Goal: Task Accomplishment & Management: Use online tool/utility

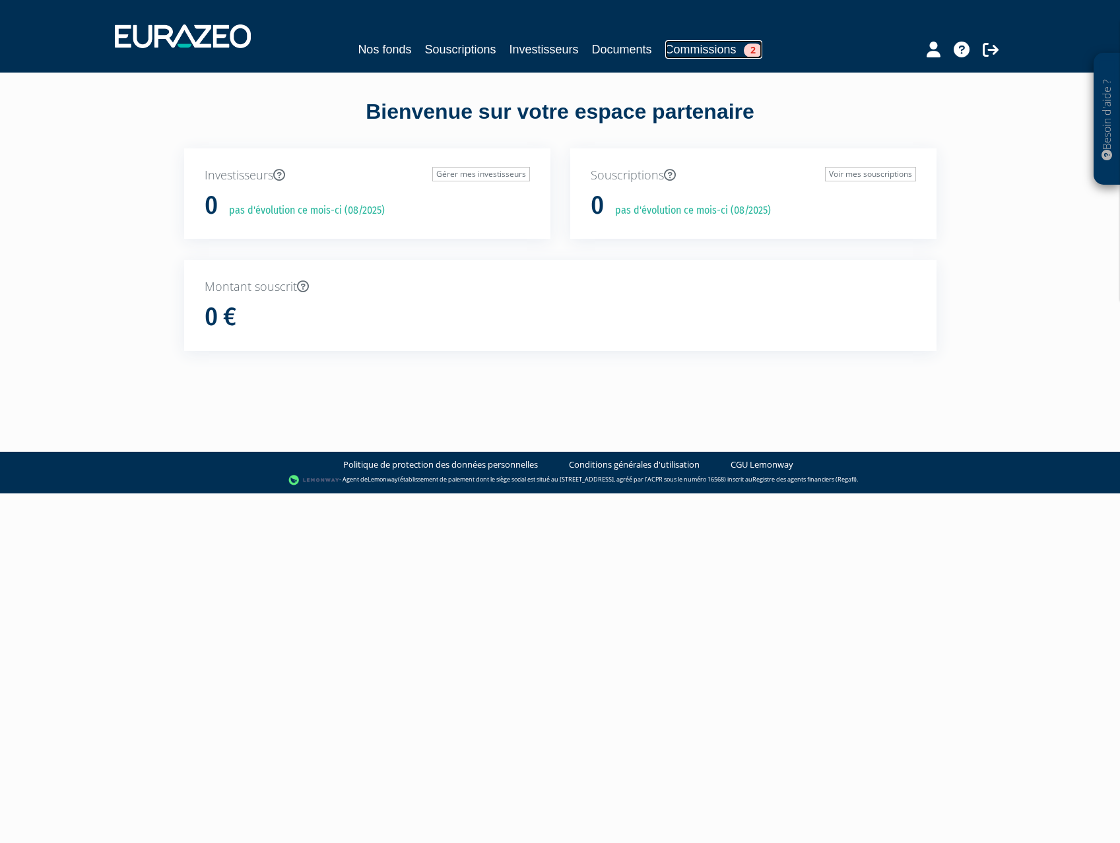
click at [684, 53] on link "Commissions 2" at bounding box center [713, 49] width 97 height 18
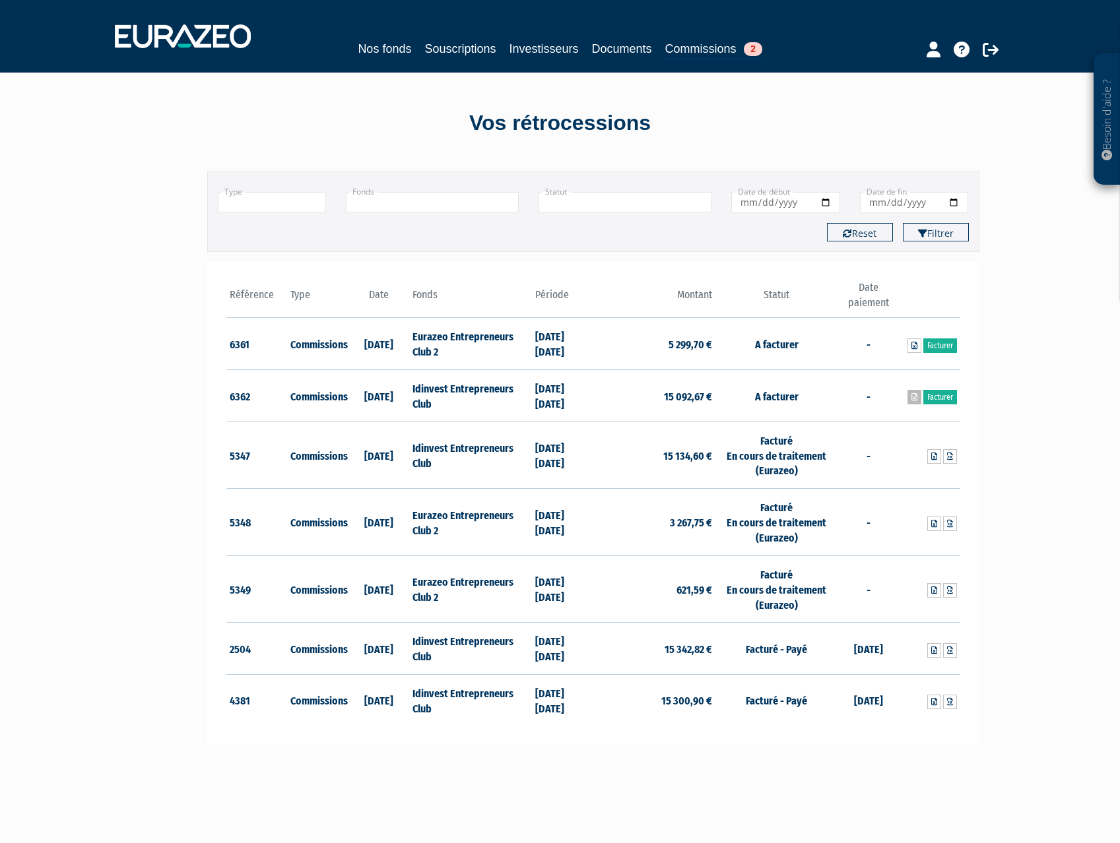
click at [911, 397] on icon at bounding box center [914, 397] width 6 height 8
click at [911, 344] on icon at bounding box center [914, 346] width 6 height 8
click at [946, 399] on link "Facturer" at bounding box center [940, 397] width 34 height 15
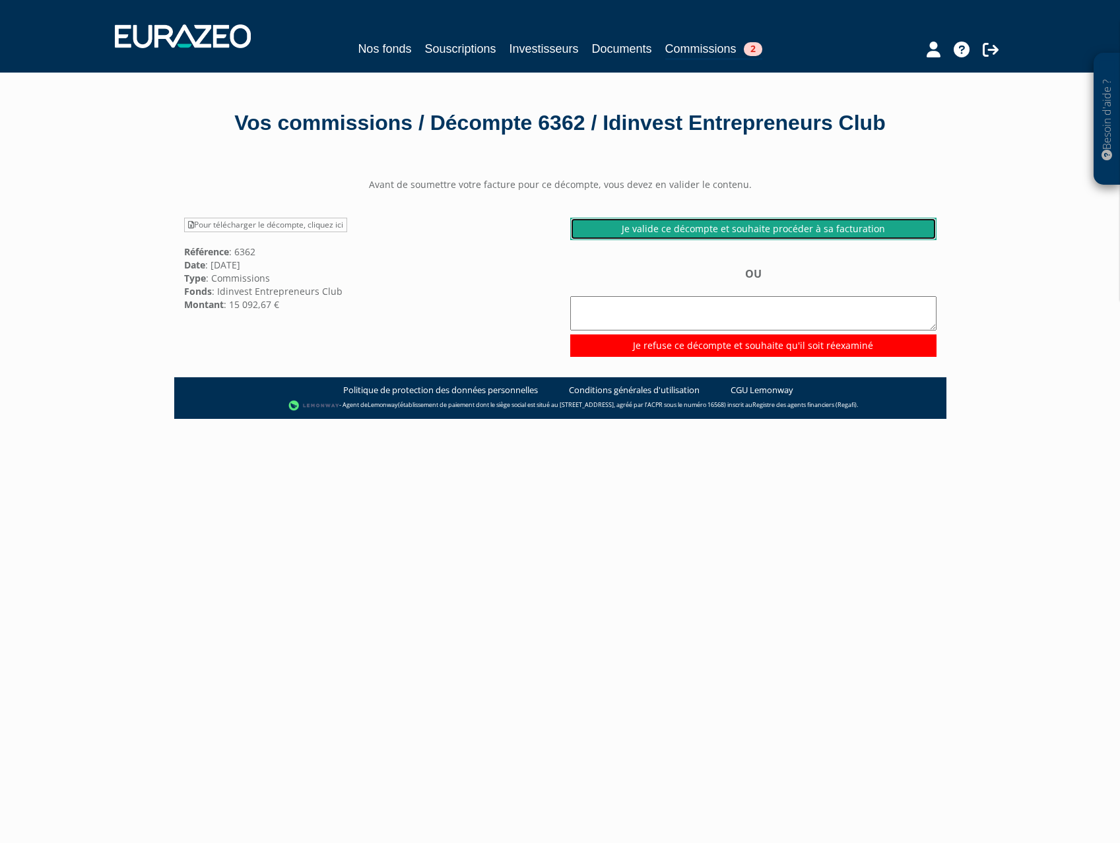
click at [884, 226] on link "Je valide ce décompte et souhaite procéder à sa facturation" at bounding box center [753, 229] width 366 height 22
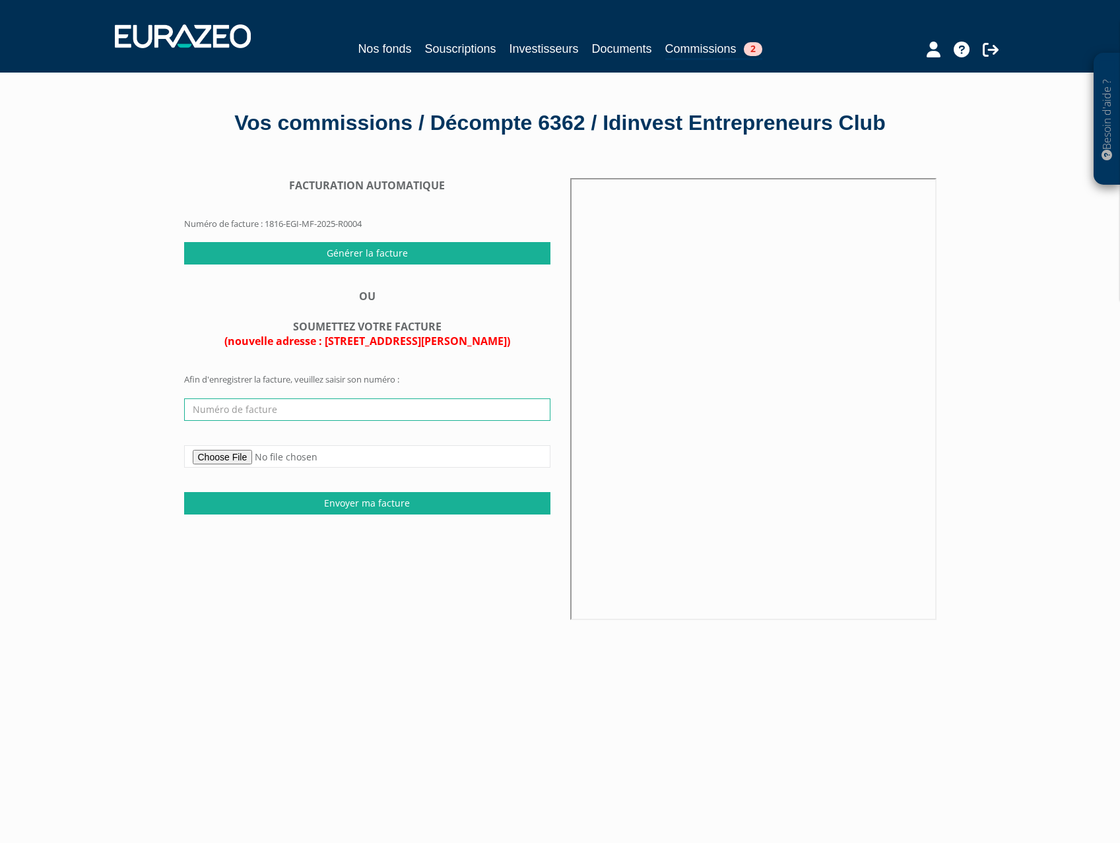
click at [247, 417] on input "text" at bounding box center [367, 410] width 366 height 22
click at [380, 403] on input "text" at bounding box center [367, 410] width 366 height 22
type input "V202510579"
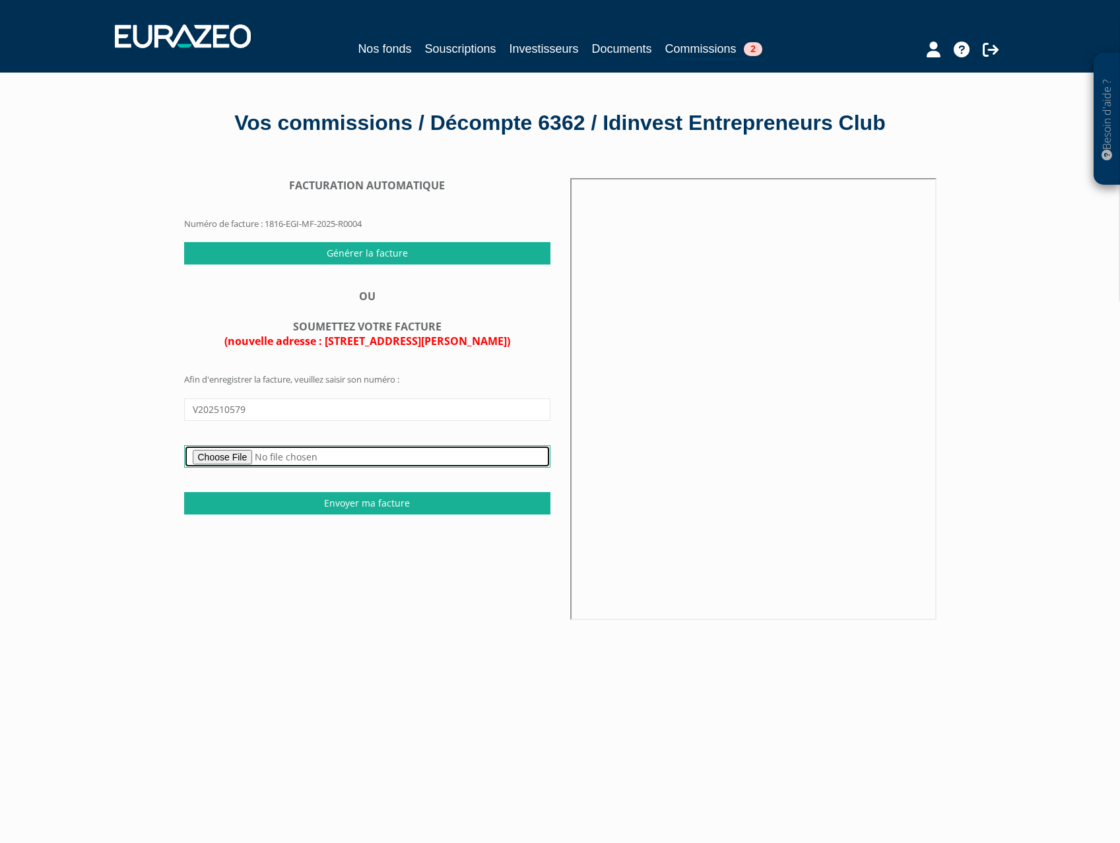
click at [236, 458] on input "file" at bounding box center [367, 456] width 366 height 22
type input "C:\fakepath\V202510579_Fact IDINVEST EURAZEO 1S2025_12082025.pdf"
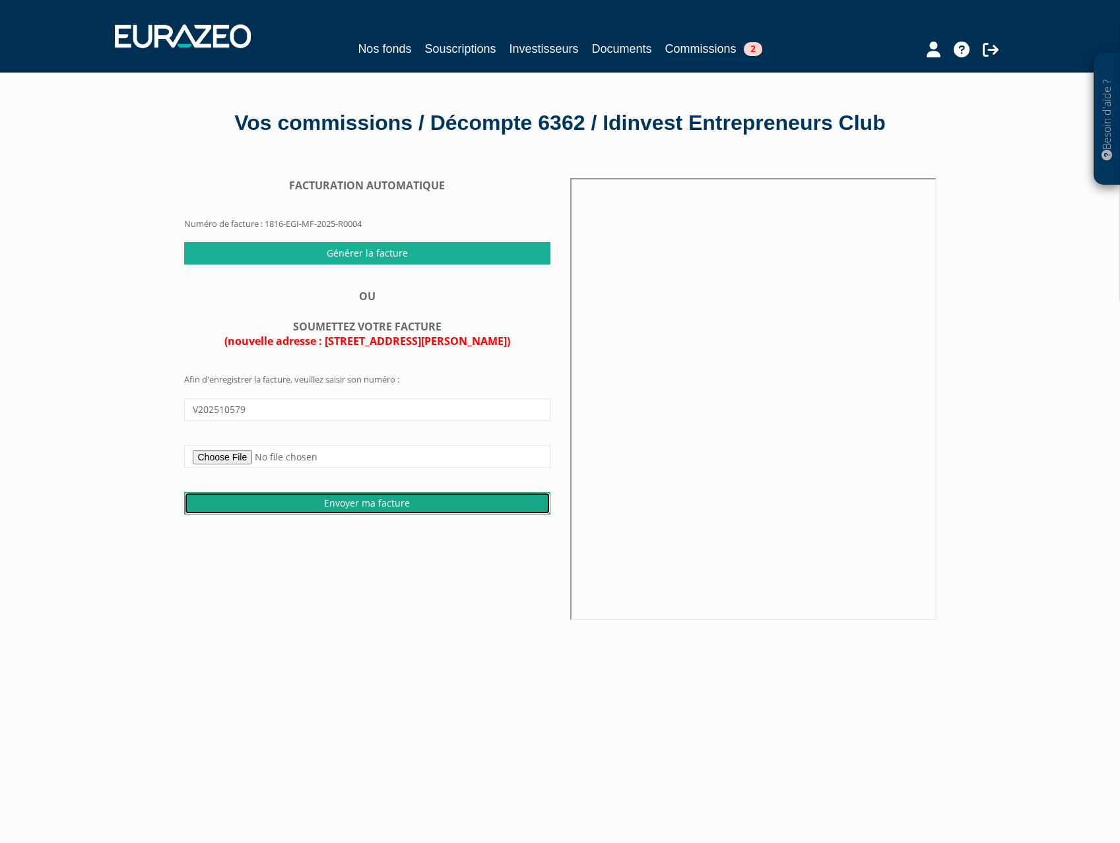
click at [369, 507] on input "Envoyer ma facture" at bounding box center [367, 503] width 366 height 22
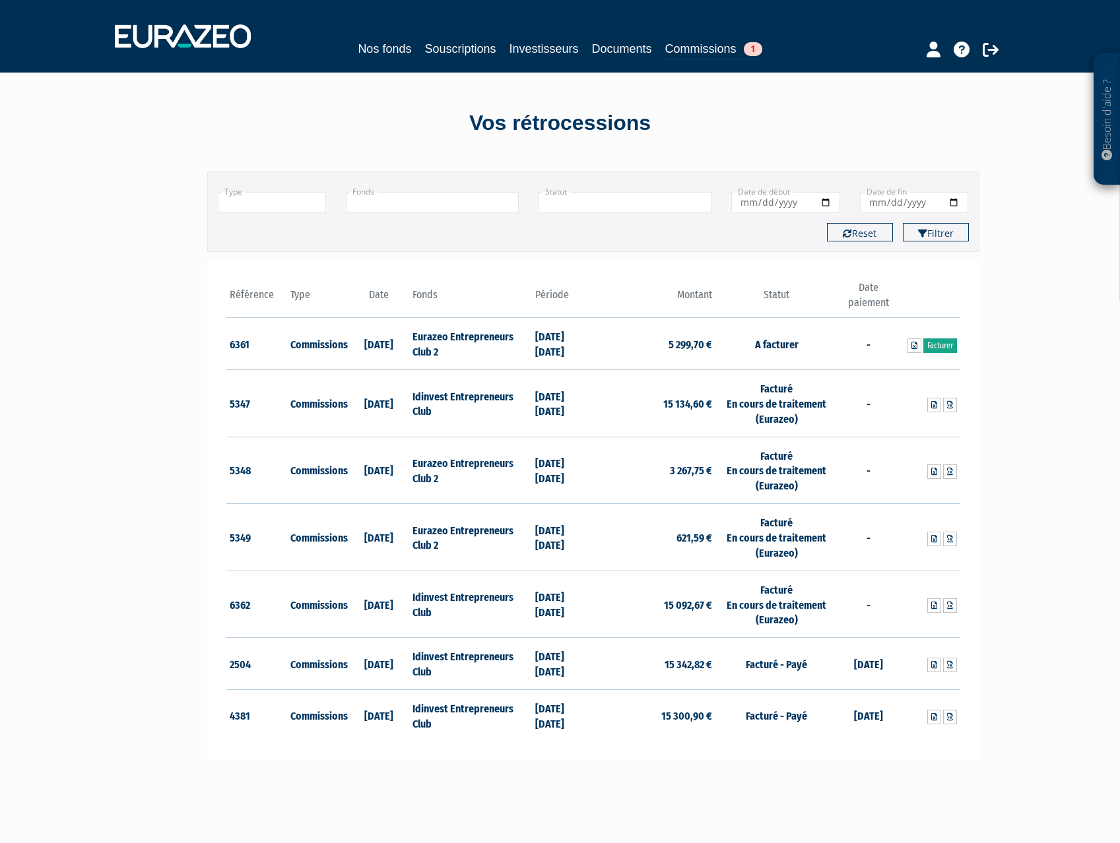
click at [938, 344] on link "Facturer" at bounding box center [940, 345] width 34 height 15
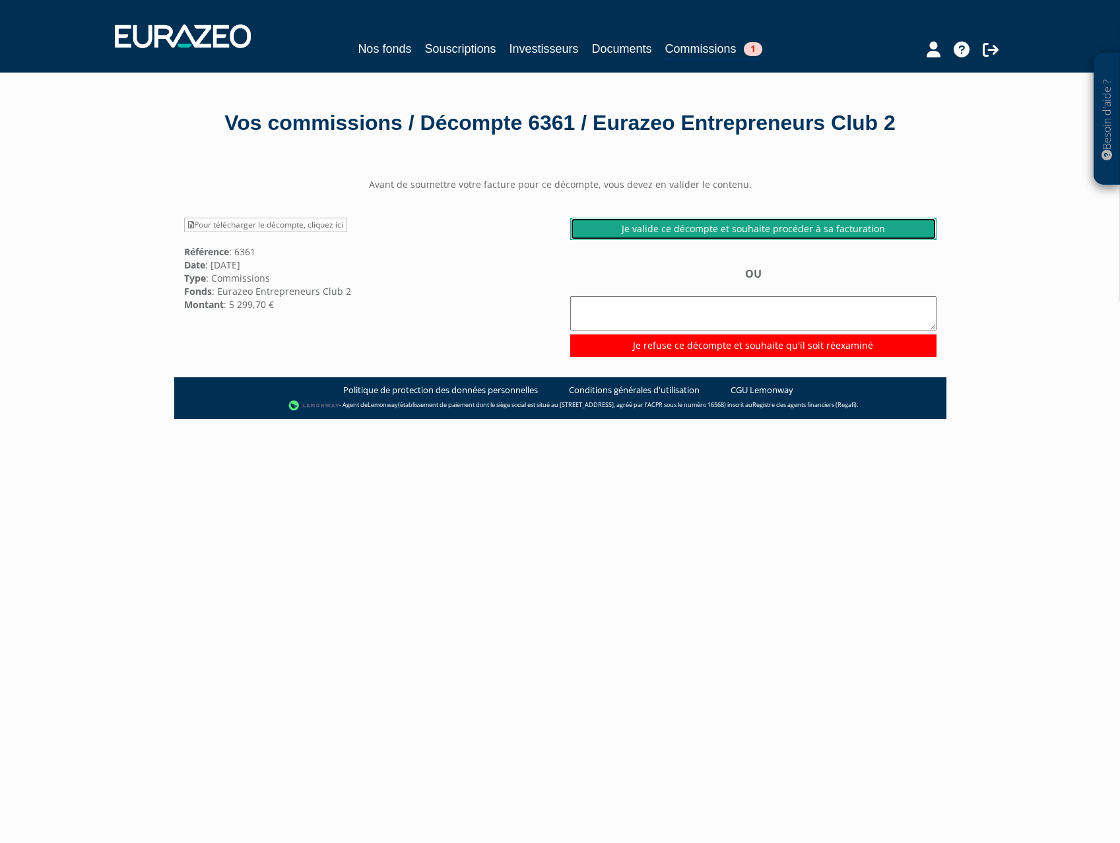
click at [753, 240] on link "Je valide ce décompte et souhaite procéder à sa facturation" at bounding box center [753, 229] width 366 height 22
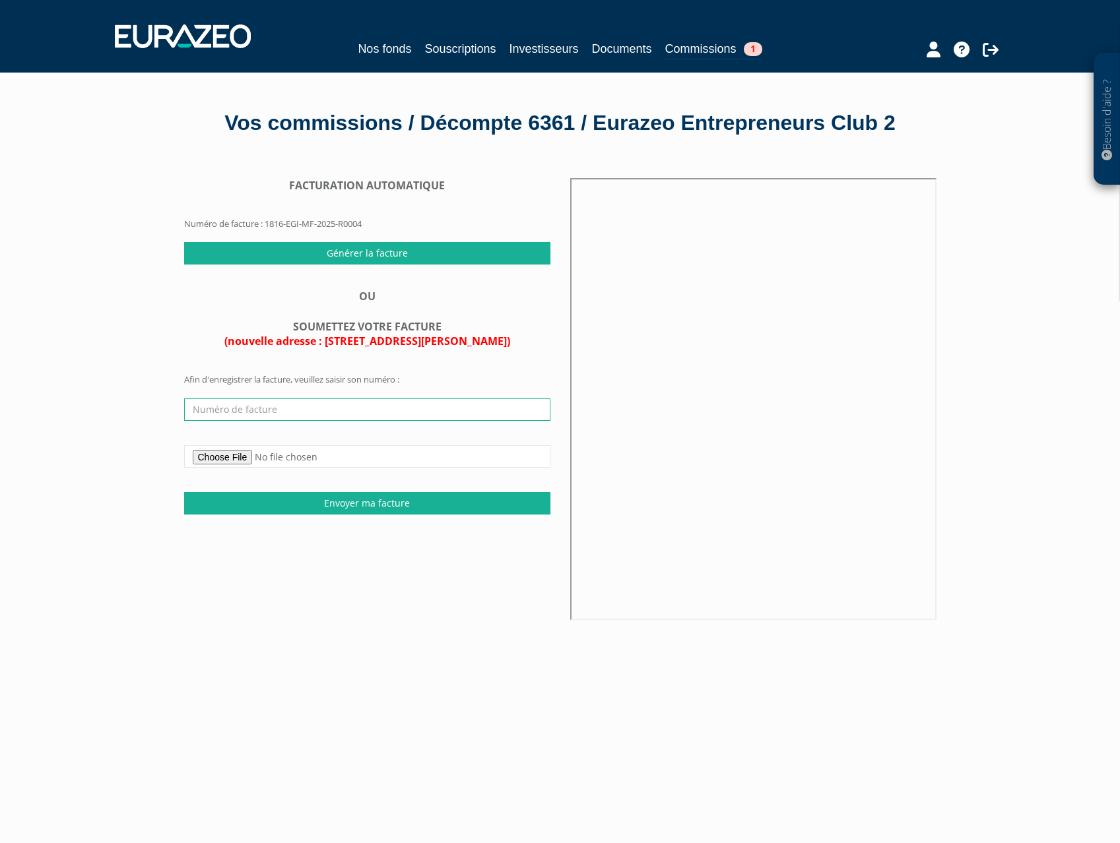
click at [335, 421] on input "text" at bounding box center [367, 410] width 366 height 22
type input "V202510580"
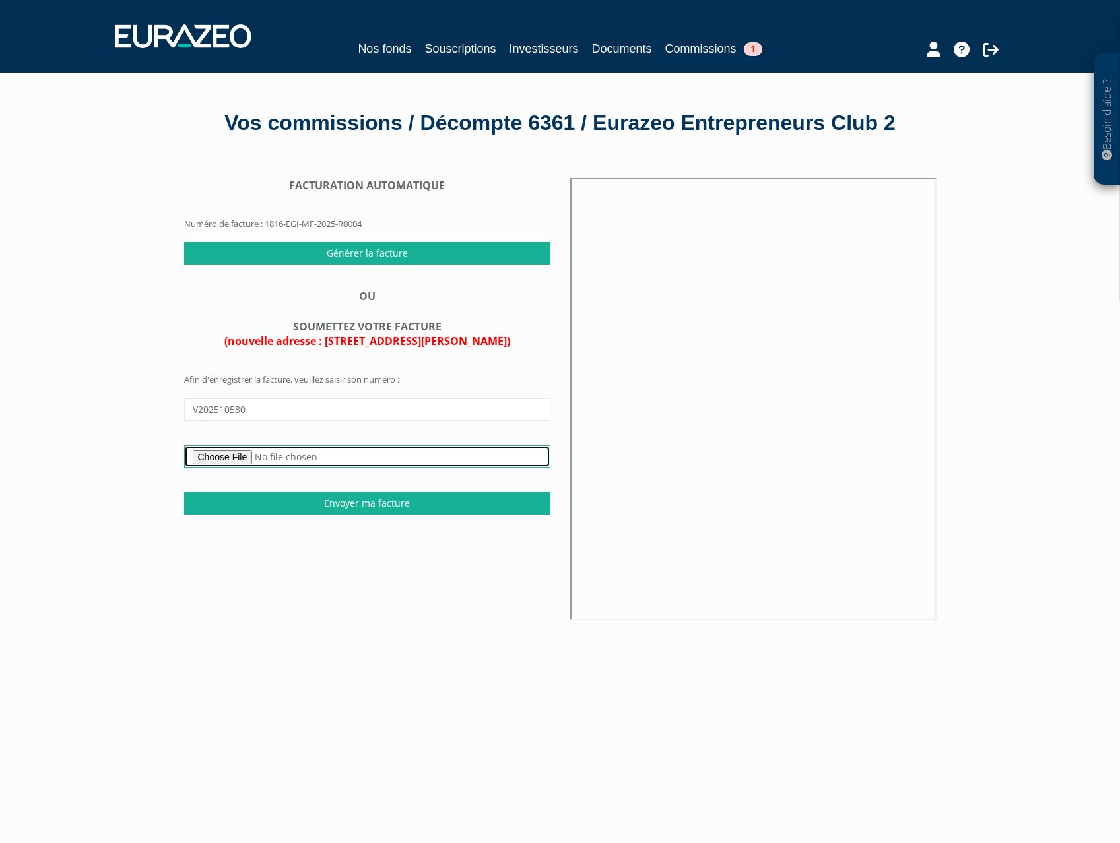
click at [230, 468] on input "file" at bounding box center [367, 456] width 366 height 22
type input "C:\fakepath\V202510580_Fact IDINVEST EURAZEO 1S2025_12082025.pdf"
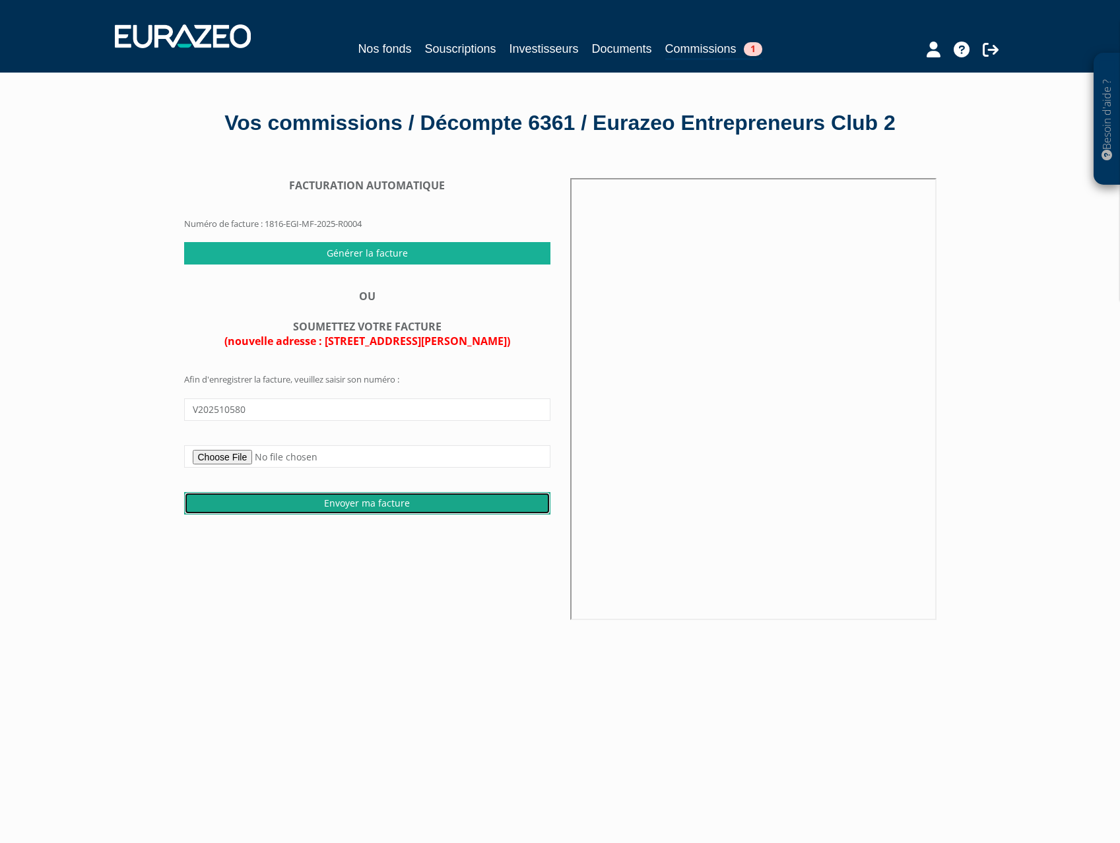
click at [393, 515] on input "Envoyer ma facture" at bounding box center [367, 503] width 366 height 22
